Goal: Transaction & Acquisition: Purchase product/service

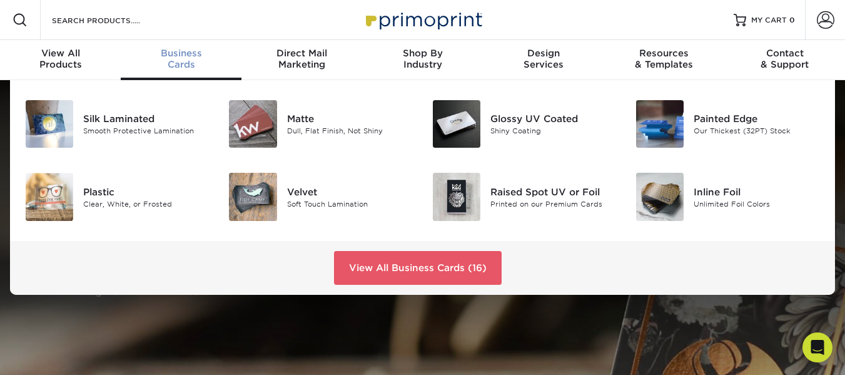
click at [176, 61] on div "Business Cards" at bounding box center [181, 59] width 121 height 23
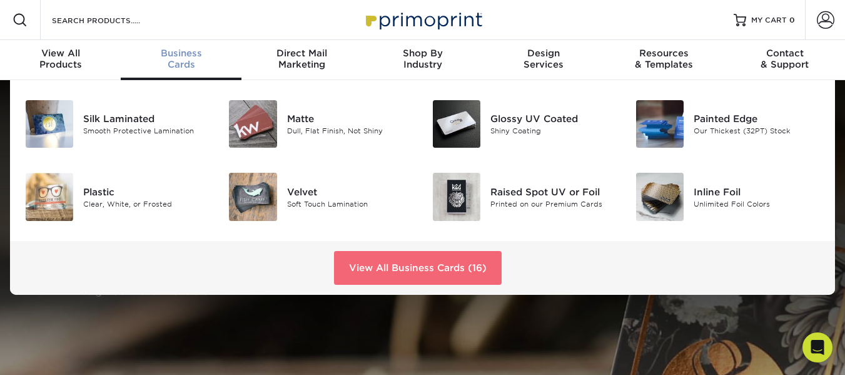
click at [427, 267] on link "View All Business Cards (16)" at bounding box center [418, 268] width 168 height 34
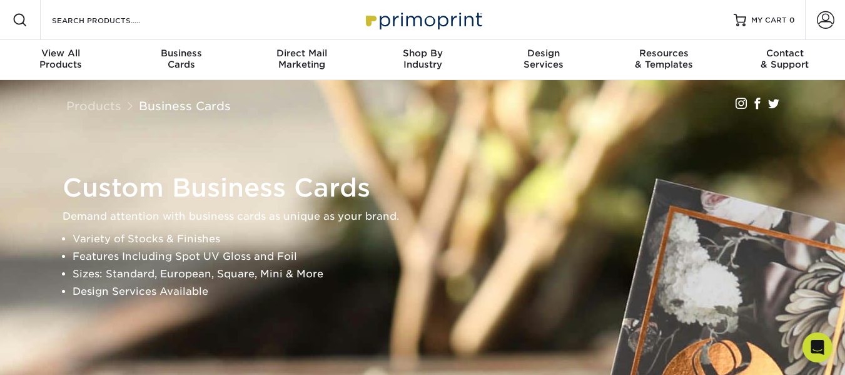
drag, startPoint x: 708, startPoint y: 124, endPoint x: 727, endPoint y: 136, distance: 22.2
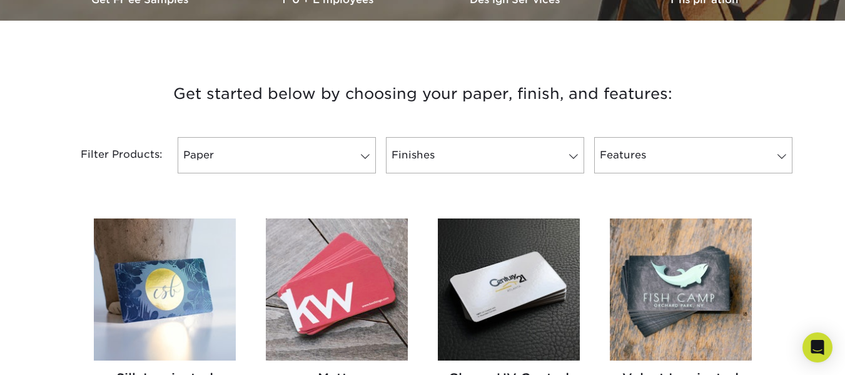
scroll to position [417, 0]
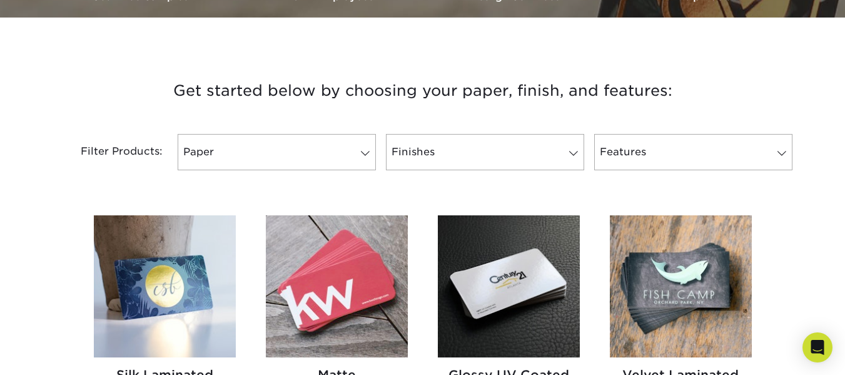
drag, startPoint x: 854, startPoint y: 45, endPoint x: 609, endPoint y: 108, distance: 252.5
click at [609, 108] on h3 "Get started below by choosing your paper, finish, and features:" at bounding box center [423, 91] width 732 height 56
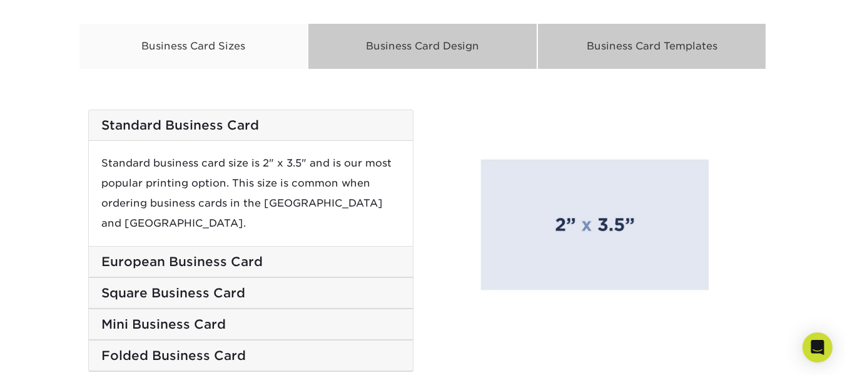
scroll to position [2085, 0]
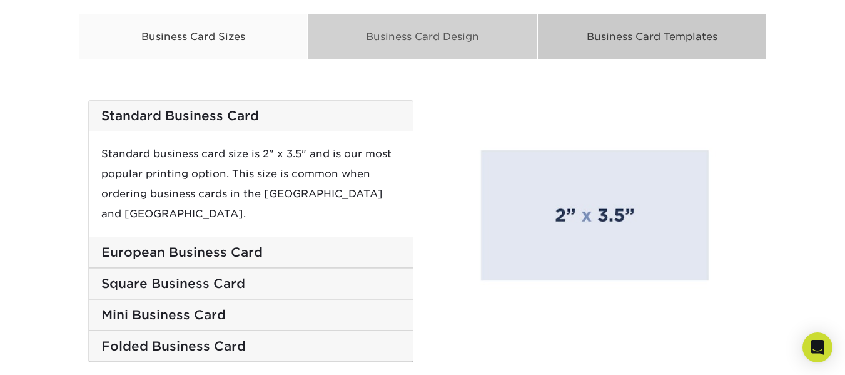
click at [440, 39] on div "Business Card Design" at bounding box center [423, 37] width 230 height 46
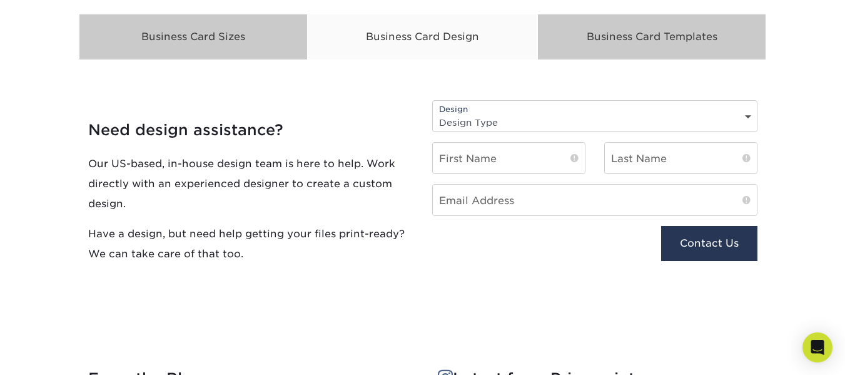
click at [696, 107] on div "Design Design Type Design Edits New Design" at bounding box center [594, 116] width 325 height 32
drag, startPoint x: 736, startPoint y: 128, endPoint x: 745, endPoint y: 114, distance: 17.2
click at [745, 114] on select "Design Type Design Edits New Design" at bounding box center [595, 122] width 324 height 18
select select "New Design"
click at [433, 113] on select "Design Type Design Edits New Design" at bounding box center [595, 122] width 324 height 18
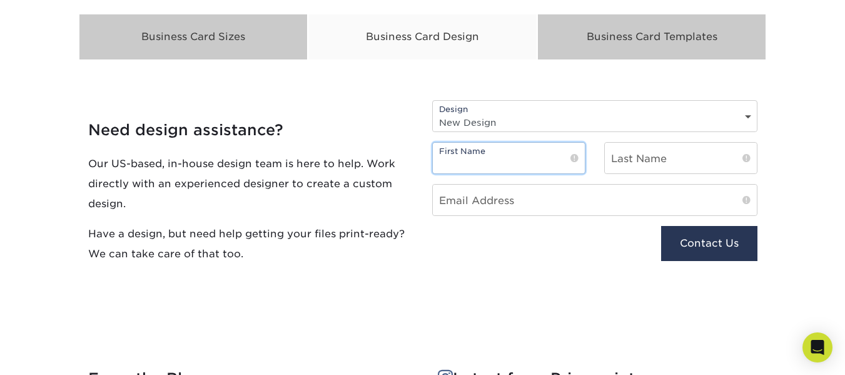
type input "s"
type input "Chester"
click at [660, 153] on input "text" at bounding box center [681, 158] width 152 height 31
type input "Shipps"
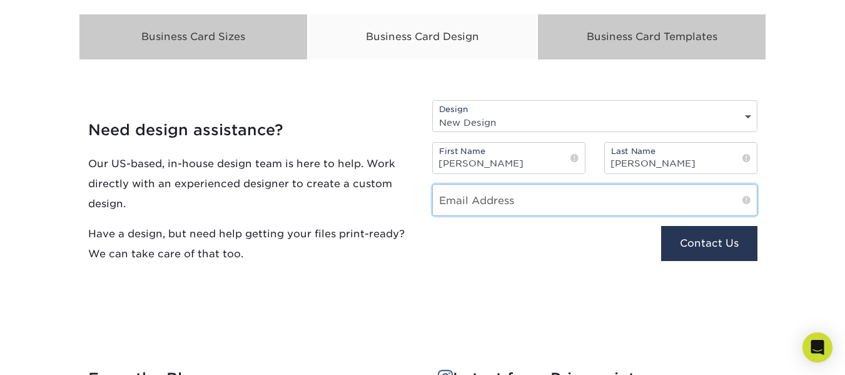
type input "chester.shipps@att.net"
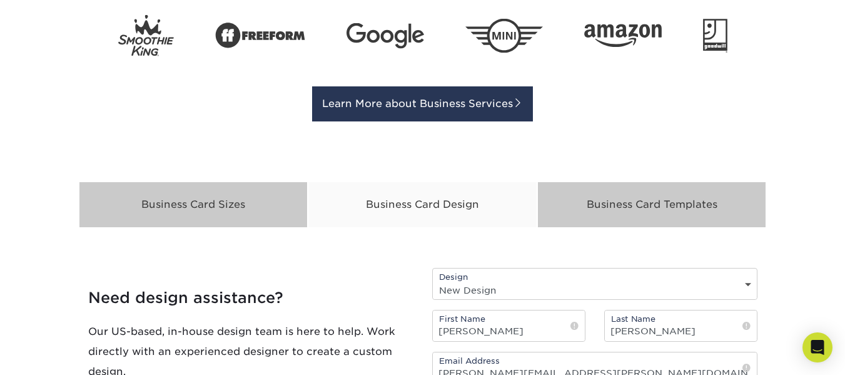
scroll to position [2217, 0]
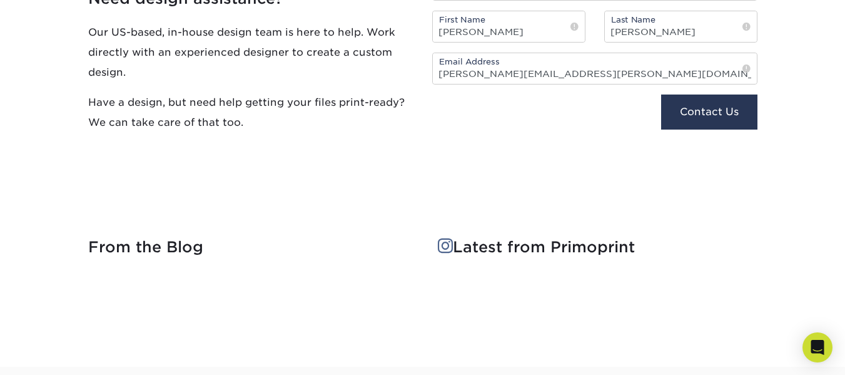
drag, startPoint x: 756, startPoint y: 195, endPoint x: 761, endPoint y: 208, distance: 13.7
click at [761, 208] on div "Business Card Sizes Business Card Design Business Card Templates Business Card …" at bounding box center [423, 45] width 688 height 326
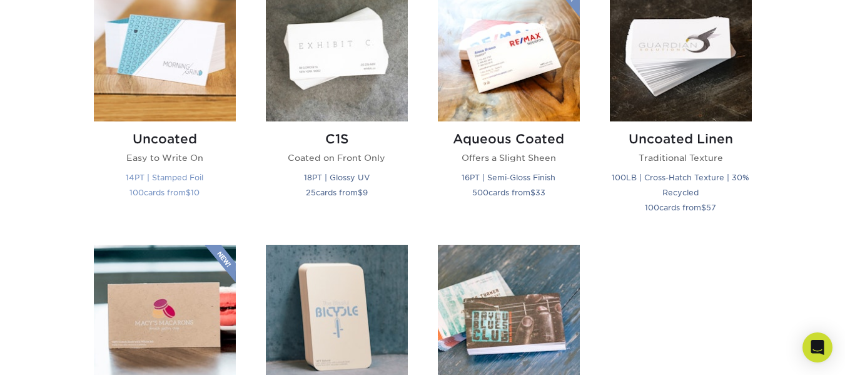
click at [218, 50] on img at bounding box center [165, 50] width 142 height 142
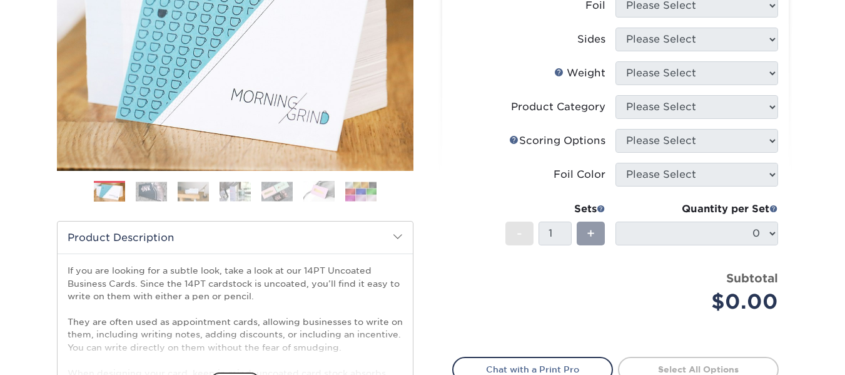
scroll to position [208, 0]
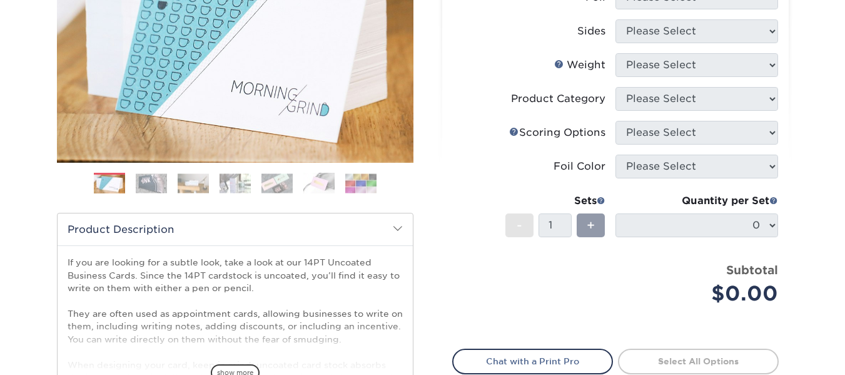
click at [145, 186] on img at bounding box center [151, 182] width 31 height 19
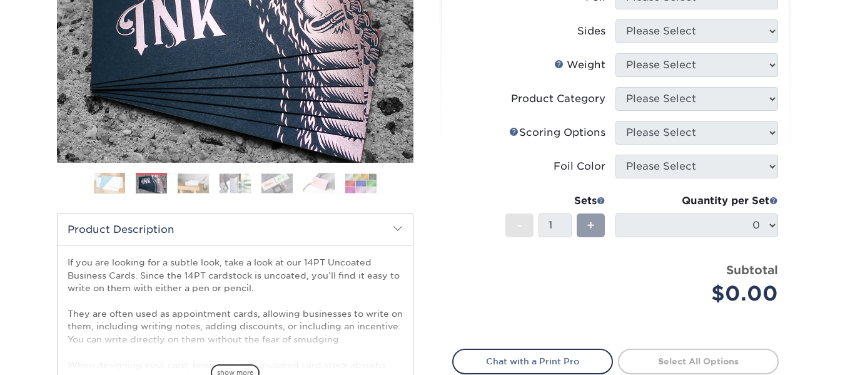
click at [186, 178] on img at bounding box center [193, 182] width 31 height 19
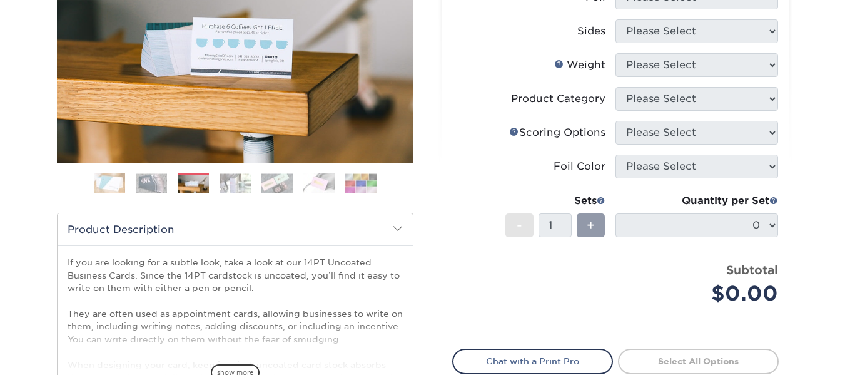
click at [223, 182] on img at bounding box center [235, 182] width 31 height 19
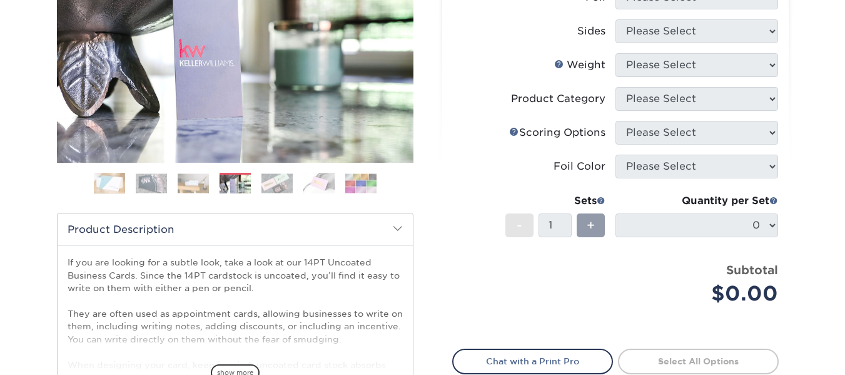
click at [282, 186] on img at bounding box center [277, 182] width 31 height 19
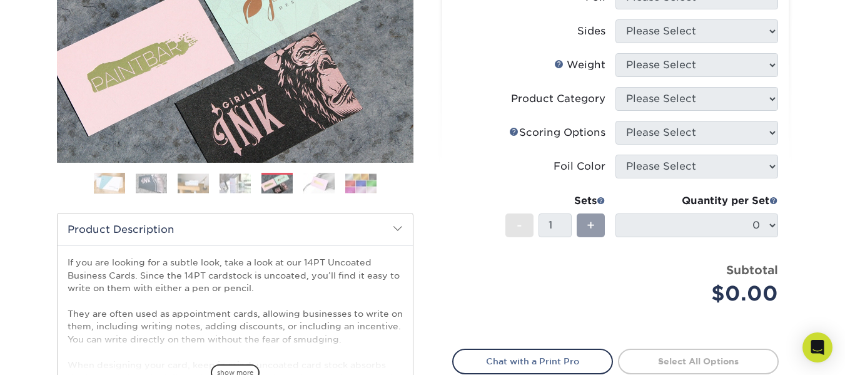
click at [318, 180] on img at bounding box center [318, 183] width 31 height 21
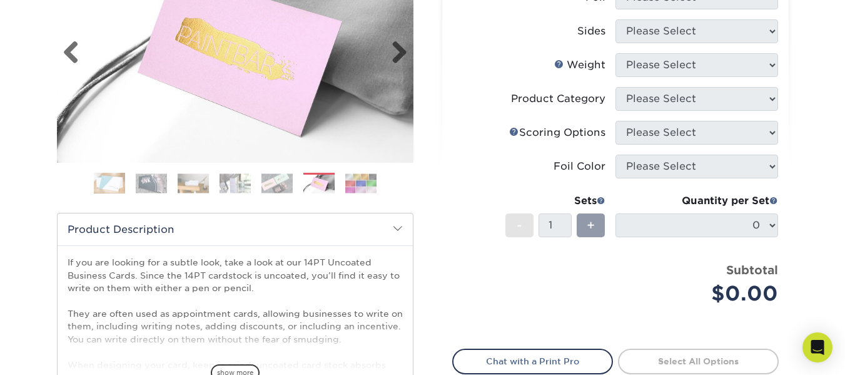
drag, startPoint x: 321, startPoint y: 148, endPoint x: 326, endPoint y: 132, distance: 16.4
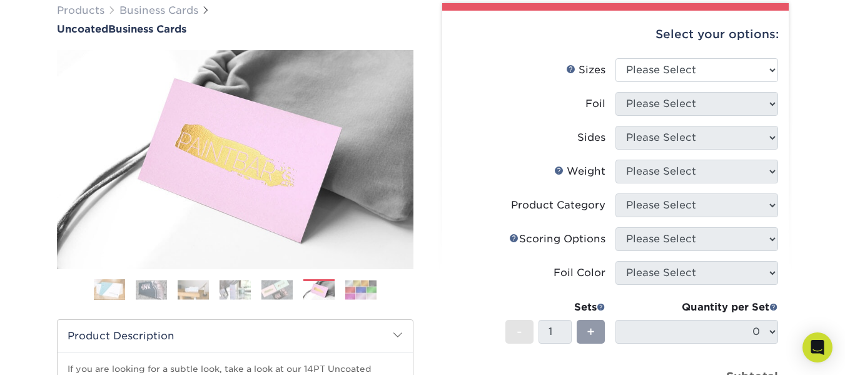
scroll to position [0, 0]
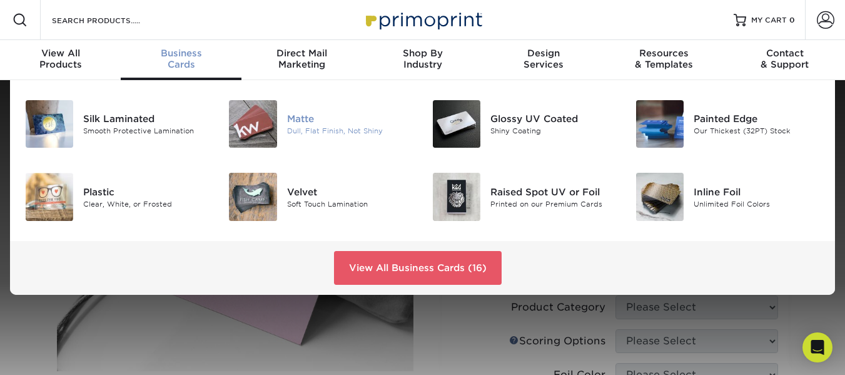
click at [273, 129] on img at bounding box center [253, 124] width 48 height 48
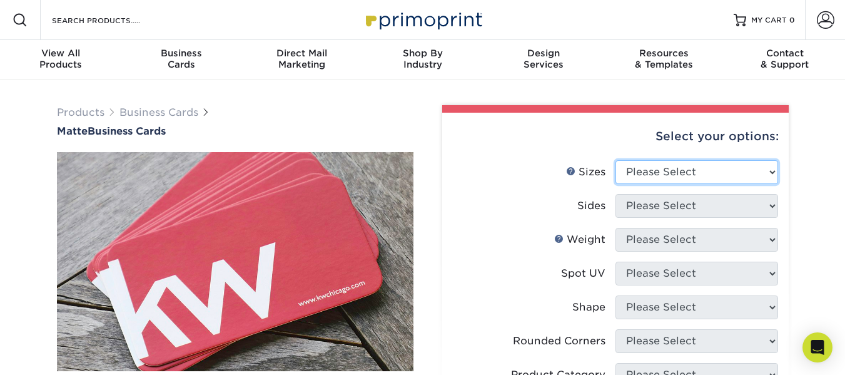
click at [774, 170] on select "Please Select 1.5" x 3.5" - Mini 1.75" x 3.5" - Mini 2" x 2" - Square 2" x 3" -…" at bounding box center [697, 172] width 163 height 24
select select "2.00x3.50"
click at [616, 160] on select "Please Select 1.5" x 3.5" - Mini 1.75" x 3.5" - Mini 2" x 2" - Square 2" x 3" -…" at bounding box center [697, 172] width 163 height 24
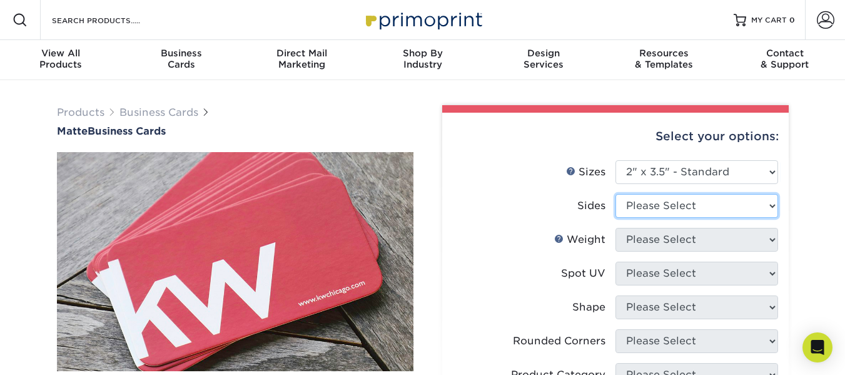
click at [762, 212] on select "Please Select Print Both Sides Print Front Only" at bounding box center [697, 206] width 163 height 24
click at [774, 203] on select "Please Select Print Both Sides Print Front Only" at bounding box center [697, 206] width 163 height 24
click at [773, 207] on select "Please Select Print Both Sides Print Front Only" at bounding box center [697, 206] width 163 height 24
select select "32d3c223-f82c-492b-b915-ba065a00862f"
click at [616, 194] on select "Please Select Print Both Sides Print Front Only" at bounding box center [697, 206] width 163 height 24
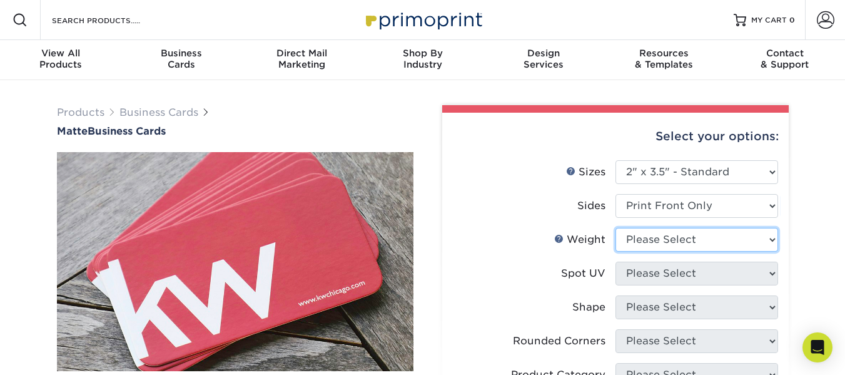
click at [773, 238] on select "Please Select 16PT 14PT" at bounding box center [697, 240] width 163 height 24
select select "16PT"
click at [616, 228] on select "Please Select 16PT 14PT" at bounding box center [697, 240] width 163 height 24
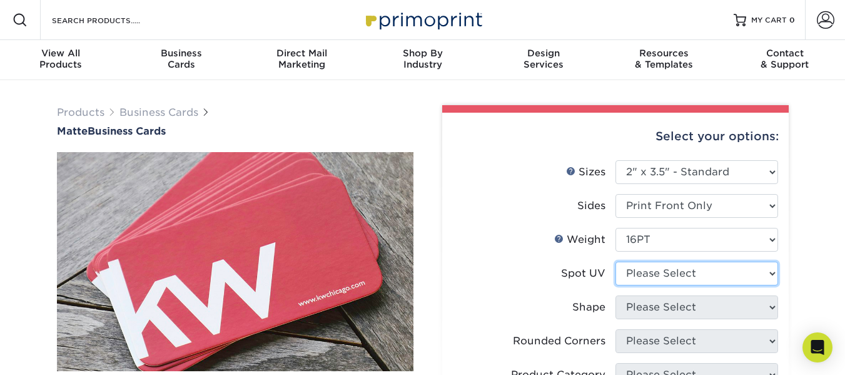
click at [769, 270] on select "Please Select No Spot UV Front Only" at bounding box center [697, 274] width 163 height 24
select select "1"
click at [616, 262] on select "Please Select No Spot UV Front Only" at bounding box center [697, 274] width 163 height 24
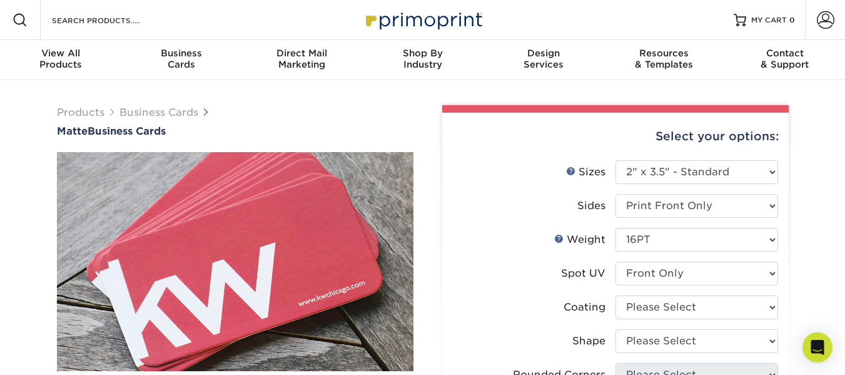
drag, startPoint x: 773, startPoint y: 305, endPoint x: 813, endPoint y: 257, distance: 62.2
click at [773, 305] on select at bounding box center [697, 307] width 163 height 24
select select "121bb7b5-3b4d-429f-bd8d-bbf80e953313"
click at [616, 295] on select at bounding box center [697, 307] width 163 height 24
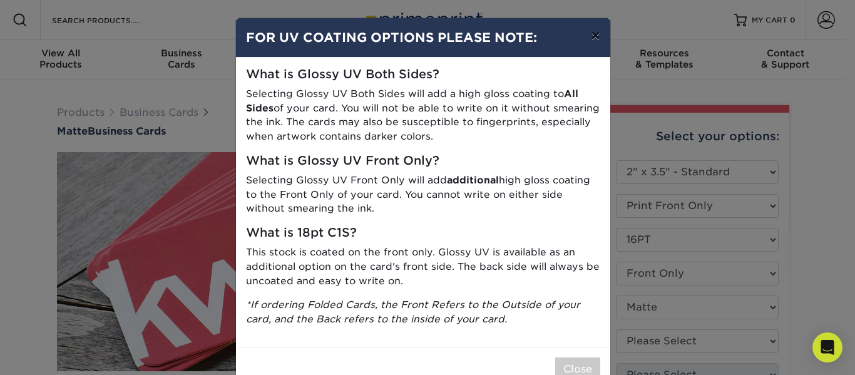
click at [587, 37] on button "×" at bounding box center [595, 35] width 29 height 35
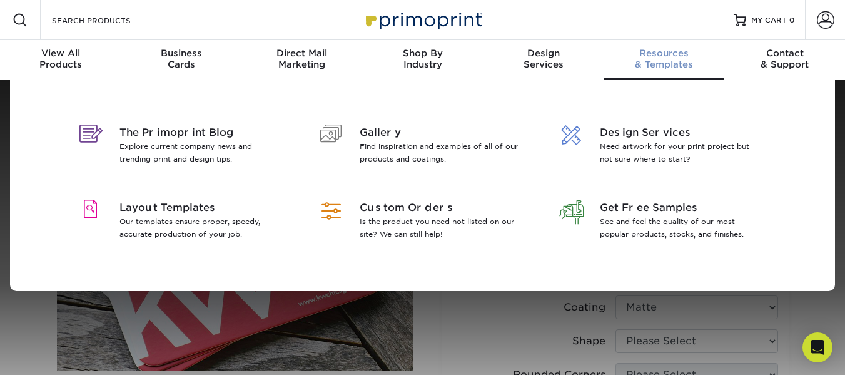
click at [665, 67] on div "Resources & Templates" at bounding box center [664, 59] width 121 height 23
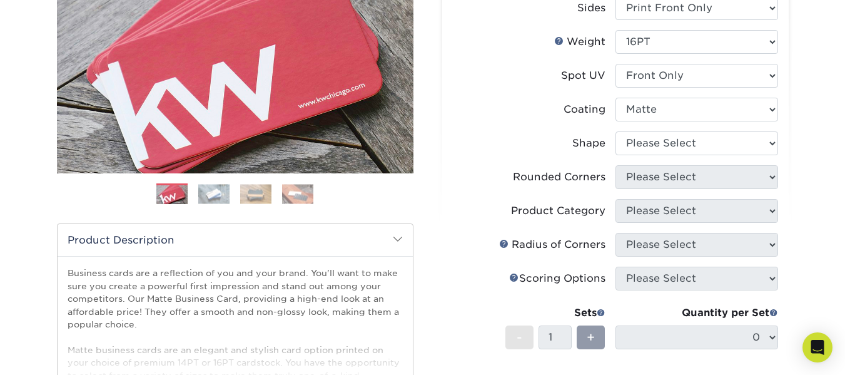
scroll to position [208, 0]
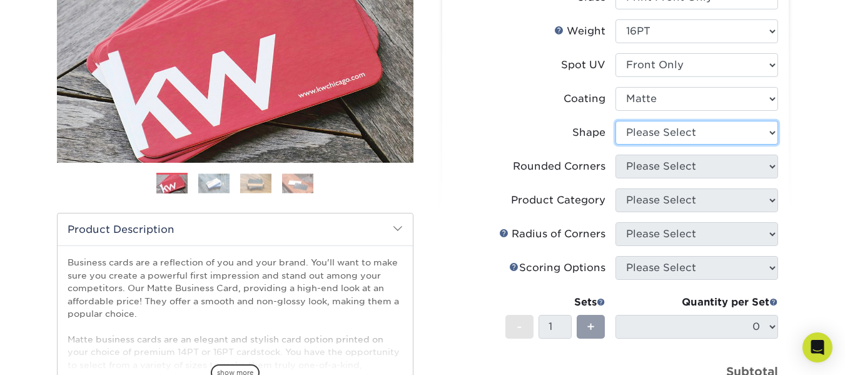
click at [775, 132] on select "Please Select Standard" at bounding box center [697, 133] width 163 height 24
select select "standard"
click at [616, 121] on select "Please Select Standard" at bounding box center [697, 133] width 163 height 24
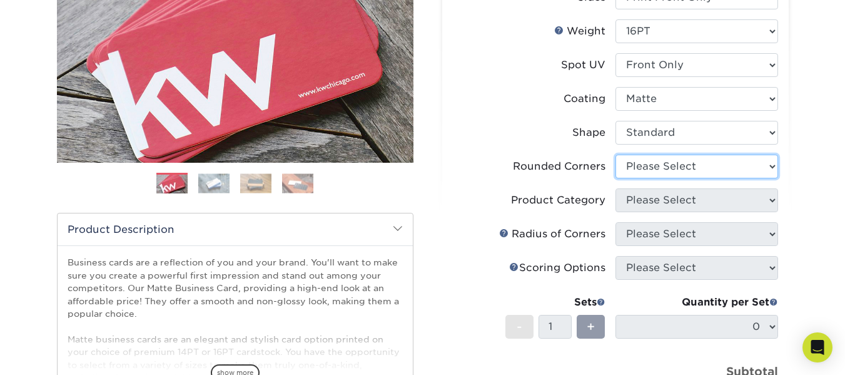
click at [771, 166] on select "Please Select Yes - Round 2 Corners Yes - Round 4 Corners No" at bounding box center [697, 167] width 163 height 24
select select "0"
click at [616, 155] on select "Please Select Yes - Round 2 Corners Yes - Round 4 Corners No" at bounding box center [697, 167] width 163 height 24
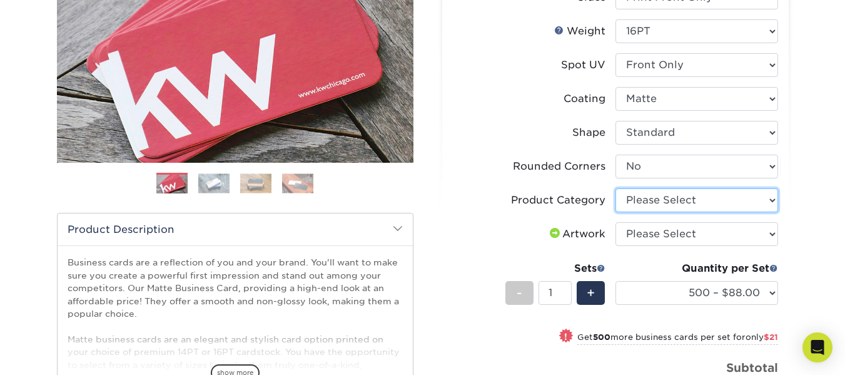
click at [771, 202] on select "Please Select Business Cards" at bounding box center [697, 200] width 163 height 24
select select "3b5148f1-0588-4f88-a218-97bcfdce65c1"
click at [616, 188] on select "Please Select Business Cards" at bounding box center [697, 200] width 163 height 24
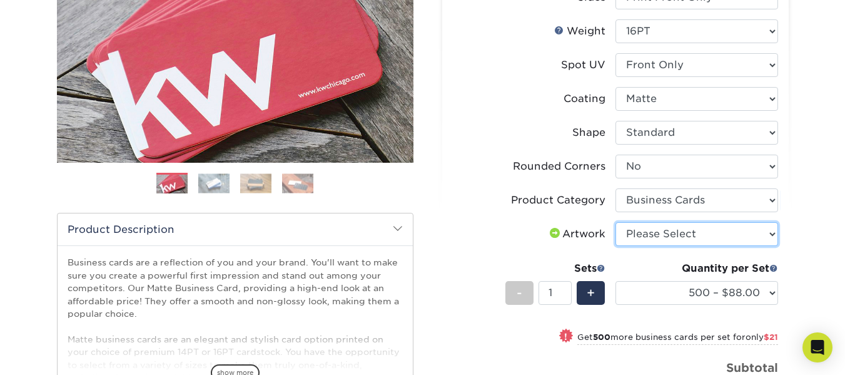
click at [771, 233] on select "Please Select I will upload files I need a design - $100" at bounding box center [697, 234] width 163 height 24
select select "upload"
click at [616, 222] on select "Please Select I will upload files I need a design - $100" at bounding box center [697, 234] width 163 height 24
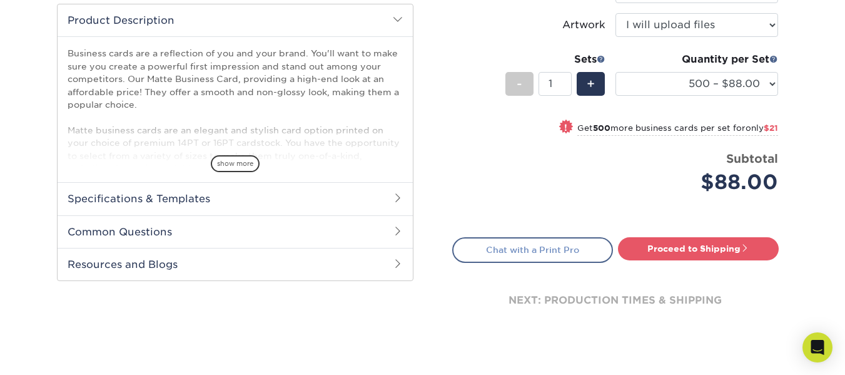
click at [569, 249] on link "Chat with a Print Pro" at bounding box center [532, 249] width 161 height 25
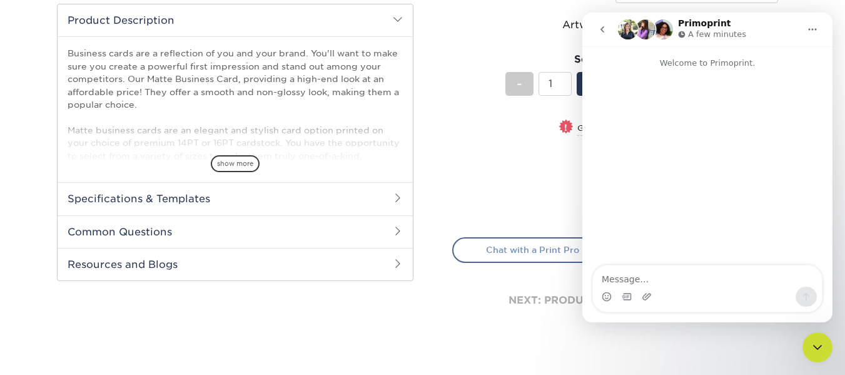
scroll to position [0, 0]
type textarea "I need hep designing a business card"
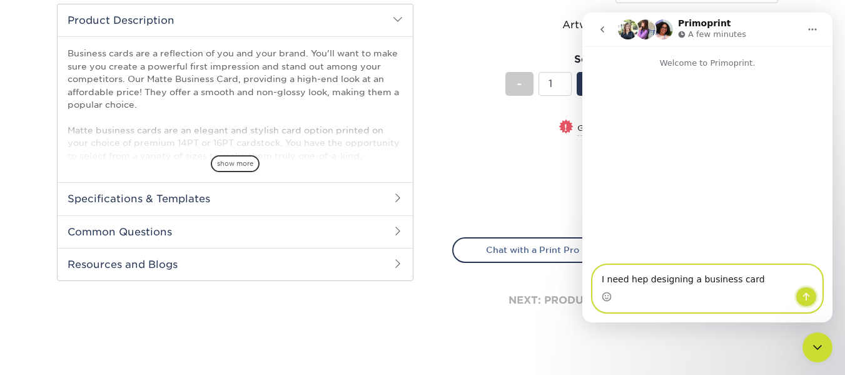
click at [806, 297] on icon "Send a message…" at bounding box center [806, 297] width 10 height 10
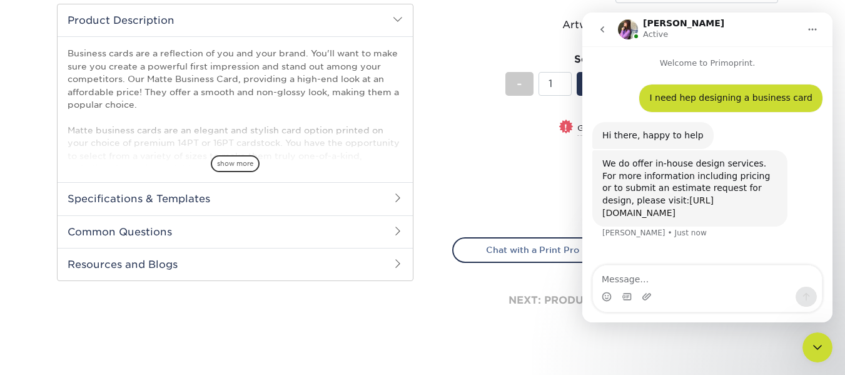
click at [710, 212] on link "[URL][DOMAIN_NAME]" at bounding box center [657, 206] width 111 height 23
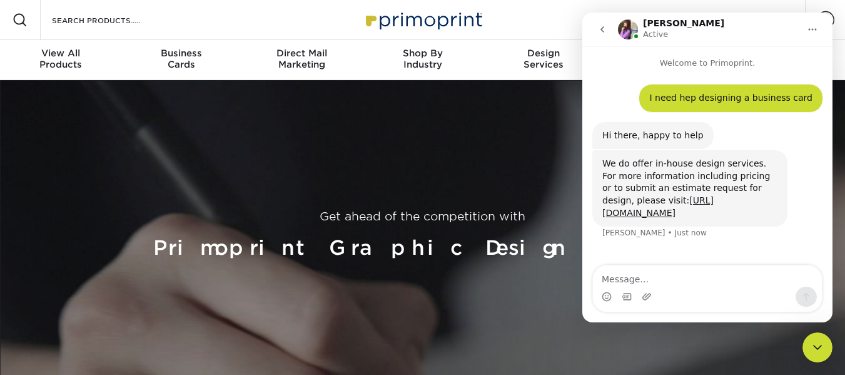
click at [601, 313] on div "Intercom messenger" at bounding box center [707, 294] width 250 height 58
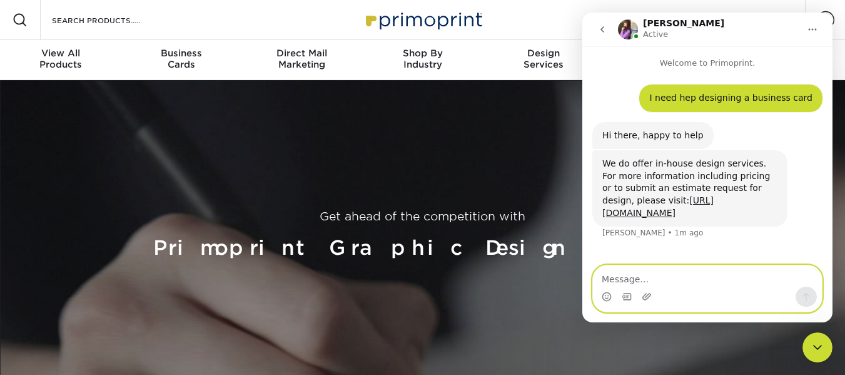
click at [616, 280] on textarea "Message…" at bounding box center [707, 275] width 229 height 21
type textarea "Thanks"
click at [803, 296] on icon "Send a message…" at bounding box center [806, 297] width 10 height 10
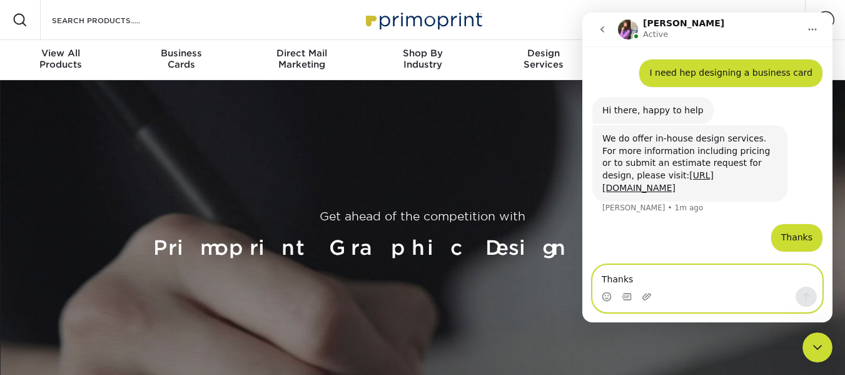
scroll to position [37, 0]
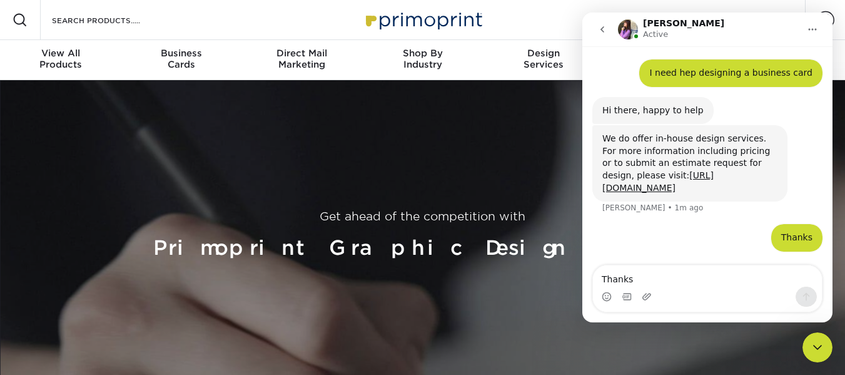
click at [823, 344] on icon "Close Intercom Messenger" at bounding box center [817, 347] width 15 height 15
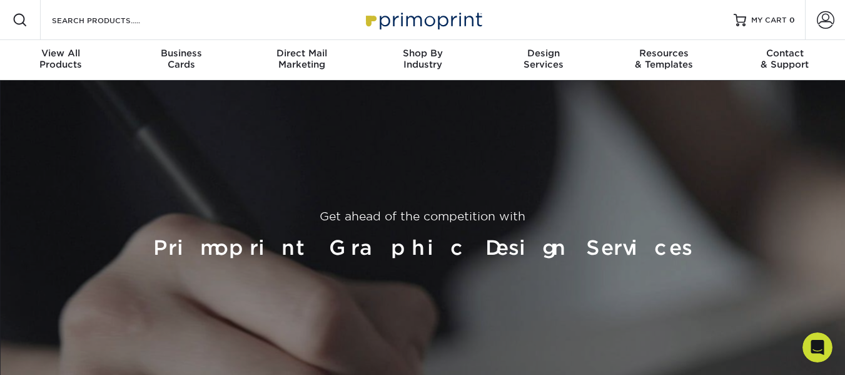
scroll to position [85, 0]
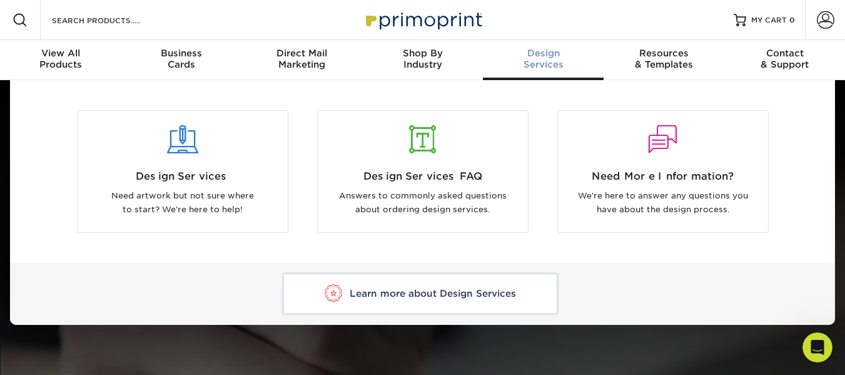
click at [534, 55] on span "Design" at bounding box center [543, 53] width 121 height 11
click at [547, 61] on div "Design Services" at bounding box center [543, 59] width 121 height 23
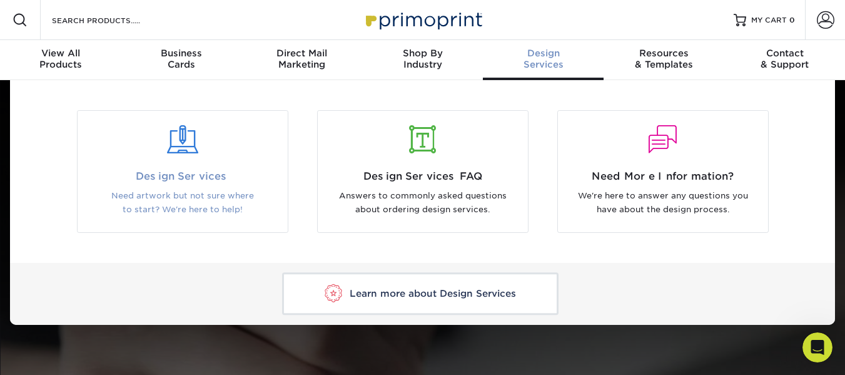
click at [189, 143] on div at bounding box center [182, 140] width 191 height 28
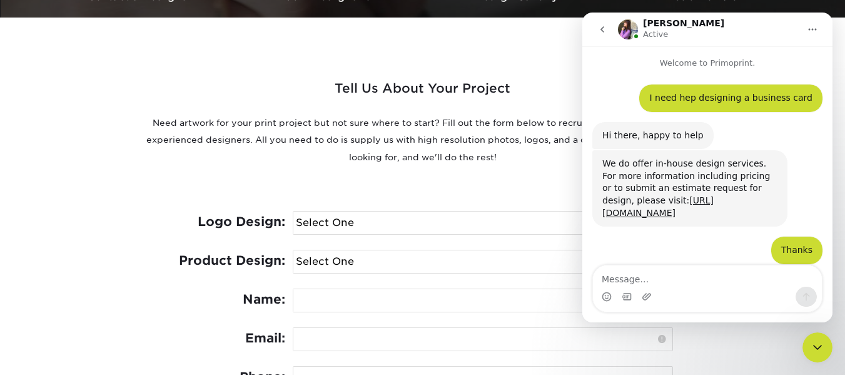
scroll to position [99, 0]
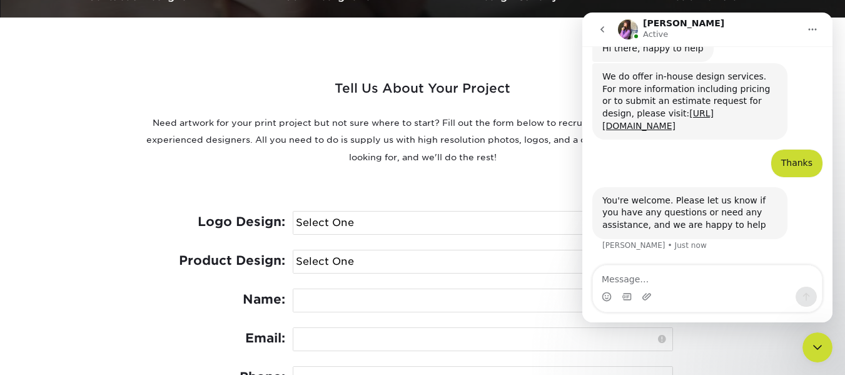
click at [821, 348] on icon "Close Intercom Messenger" at bounding box center [817, 347] width 15 height 15
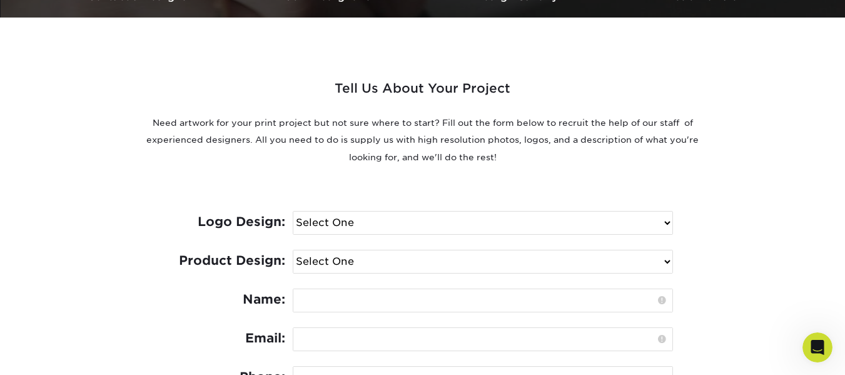
click at [668, 225] on select "Select One I need a logo design: $300 No thank you" at bounding box center [482, 222] width 379 height 23
click at [293, 211] on select "Select One I need a logo design: $300 No thank you" at bounding box center [482, 222] width 379 height 23
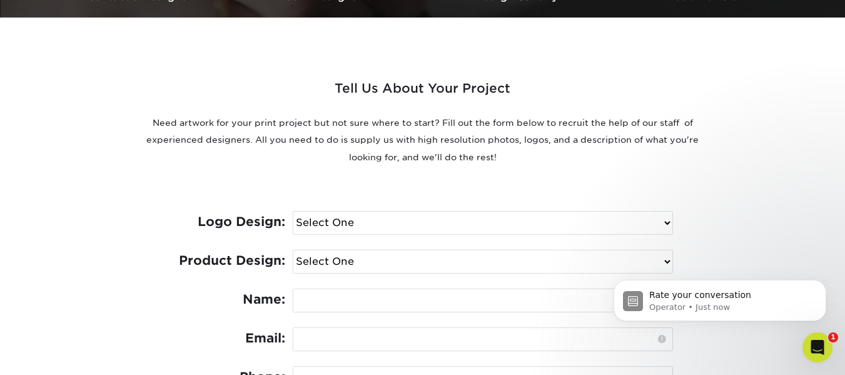
scroll to position [199, 0]
click at [663, 223] on select "Select One I need a logo design: $300 No thank you" at bounding box center [482, 222] width 379 height 23
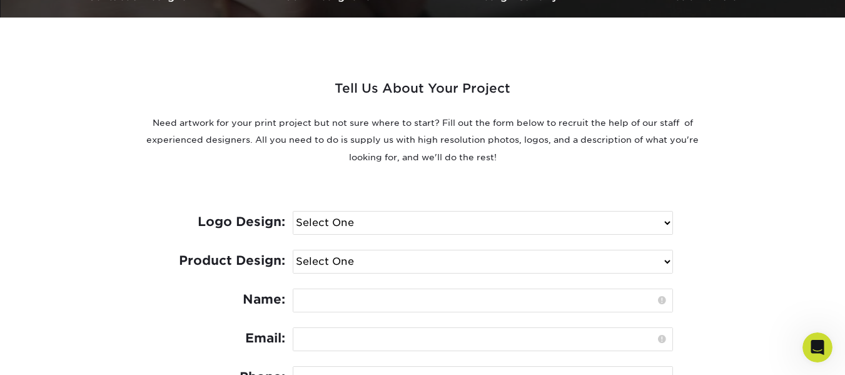
select select "No Logo"
click at [293, 211] on select "Select One I need a logo design: $300 No thank you" at bounding box center [482, 222] width 379 height 23
click at [668, 256] on select "Select One Logo Design Only Design Edits Banner Design: $50.00 Bookmark Design:…" at bounding box center [482, 261] width 379 height 23
click at [726, 258] on div "Tell Us About Your Project Need artwork for your print project but not sure whe…" at bounding box center [423, 243] width 751 height 451
click at [667, 260] on select "Select One Logo Design Only Design Edits Banner Design: $50.00 Bookmark Design:…" at bounding box center [482, 261] width 379 height 23
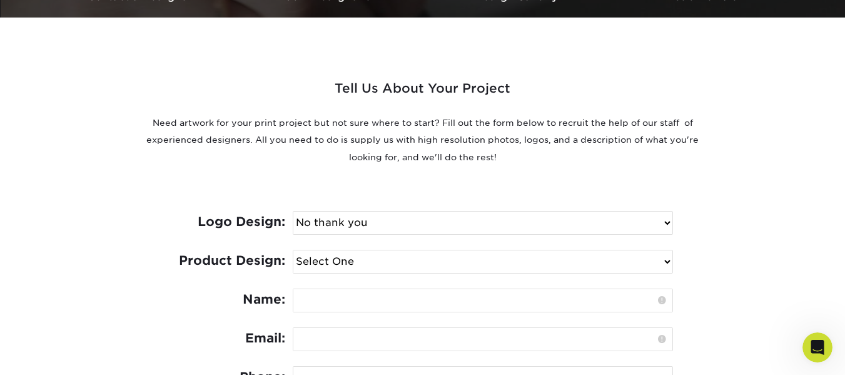
click at [724, 146] on div "Tell Us About Your Project Need artwork for your print project but not sure whe…" at bounding box center [423, 107] width 732 height 118
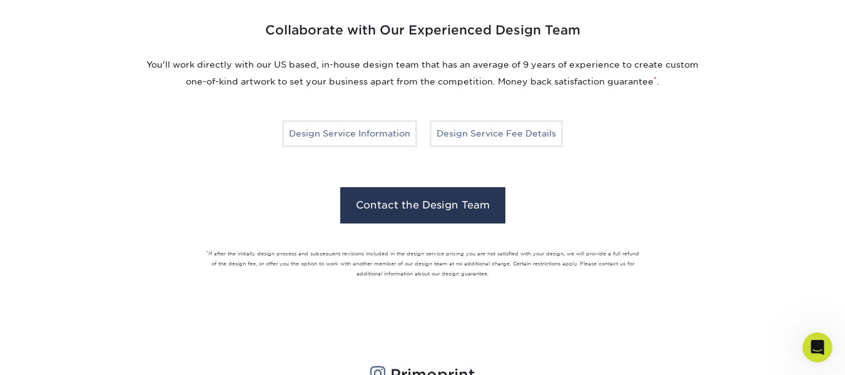
scroll to position [941, 0]
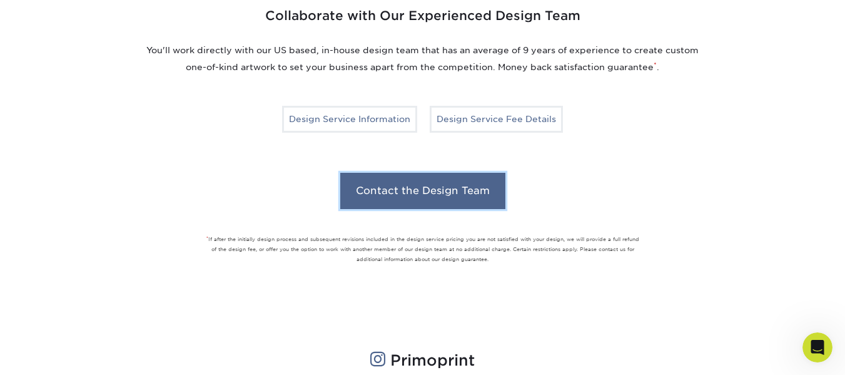
click at [473, 185] on link "Contact the Design Team" at bounding box center [422, 191] width 165 height 36
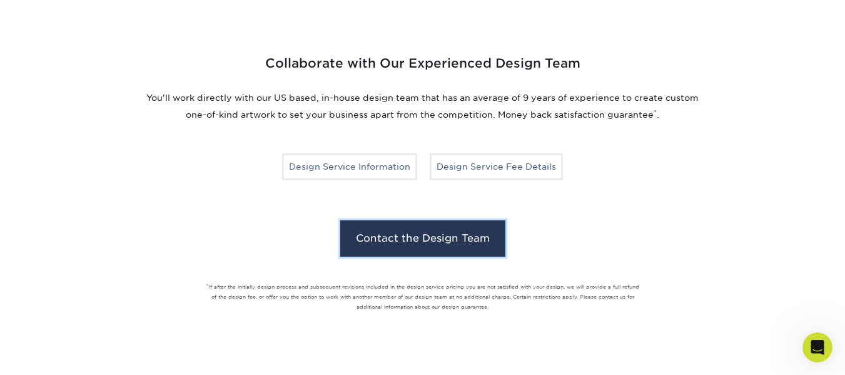
scroll to position [912, 0]
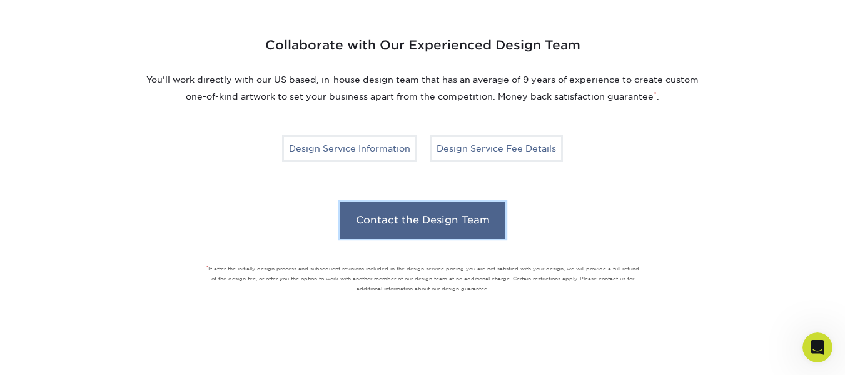
click at [480, 216] on link "Contact the Design Team" at bounding box center [422, 220] width 165 height 36
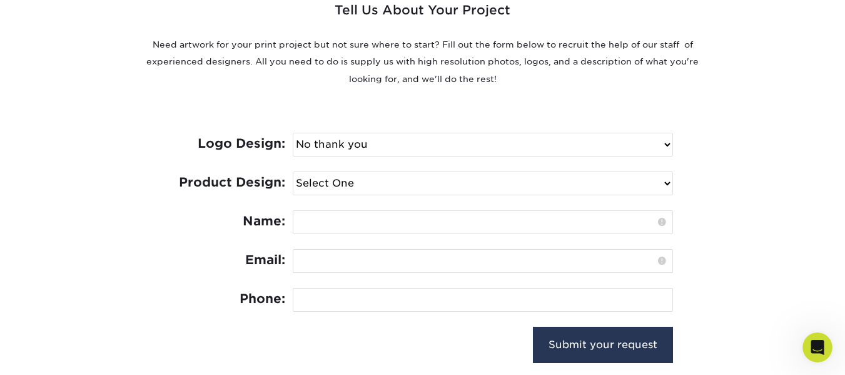
scroll to position [495, 0]
